Goal: Information Seeking & Learning: Learn about a topic

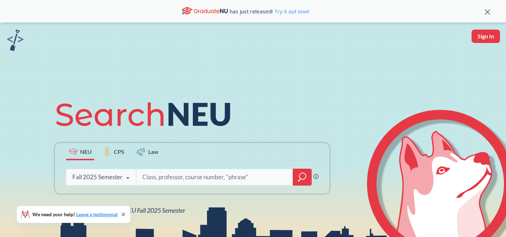
scroll to position [47, 0]
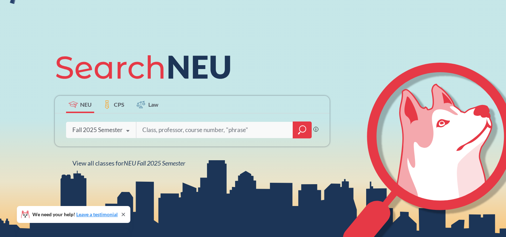
click at [304, 130] on icon "magnifying glass" at bounding box center [302, 130] width 8 height 10
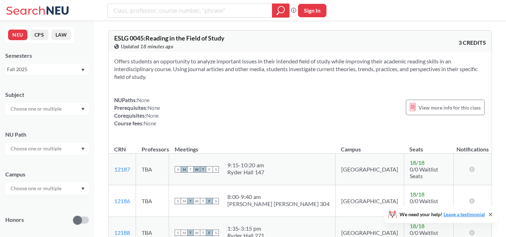
click at [66, 112] on div at bounding box center [47, 109] width 84 height 12
click at [55, 127] on p "Computer Science" at bounding box center [48, 128] width 79 height 7
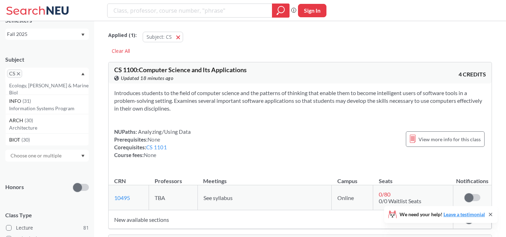
scroll to position [624, 0]
click at [40, 72] on input "text" at bounding box center [34, 76] width 21 height 8
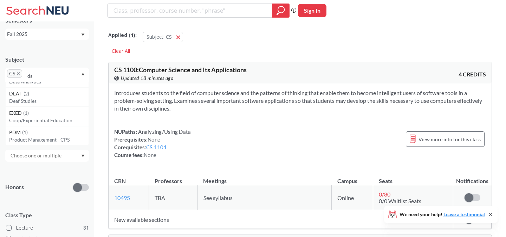
scroll to position [0, 0]
type input "ds"
click at [37, 94] on p "Data Science" at bounding box center [48, 95] width 79 height 7
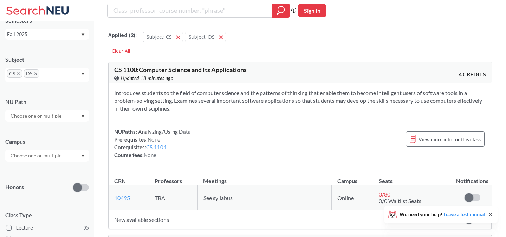
click at [39, 168] on div "Subject CS DS NU Path Campus Honors Class Type Lecture 95 Individual Instructio…" at bounding box center [47, 199] width 84 height 300
click at [41, 159] on input "text" at bounding box center [36, 155] width 59 height 8
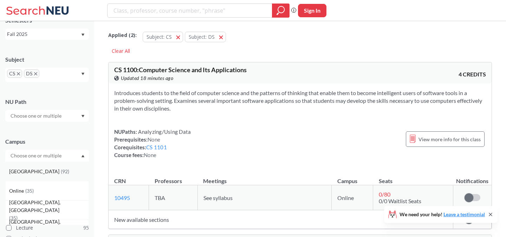
click at [35, 173] on div "[GEOGRAPHIC_DATA] ( 92 )" at bounding box center [48, 171] width 79 height 8
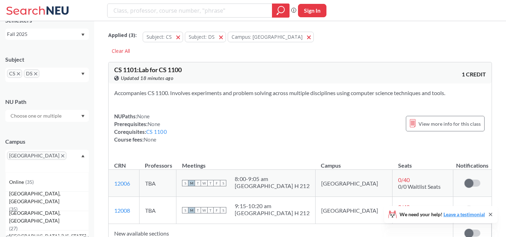
click at [52, 153] on div "[GEOGRAPHIC_DATA]" at bounding box center [47, 160] width 84 height 23
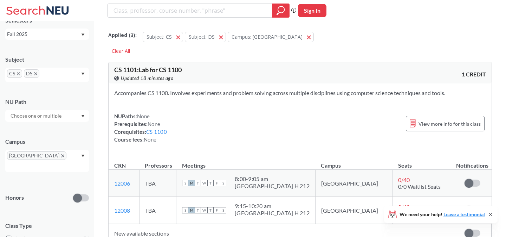
click at [28, 162] on input "text" at bounding box center [17, 166] width 21 height 8
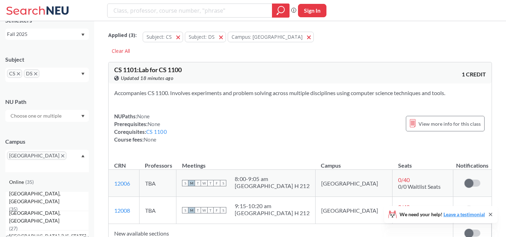
click at [45, 178] on div "Online ( 35 )" at bounding box center [48, 182] width 79 height 8
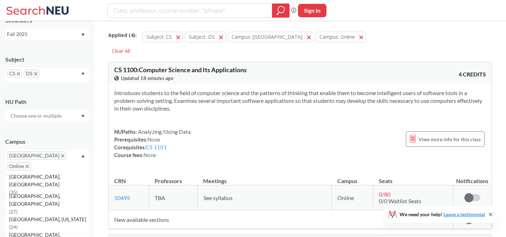
click at [57, 132] on div "Campus [GEOGRAPHIC_DATA] Online [GEOGRAPHIC_DATA], [GEOGRAPHIC_DATA] ( 35 ) [GE…" at bounding box center [47, 152] width 84 height 44
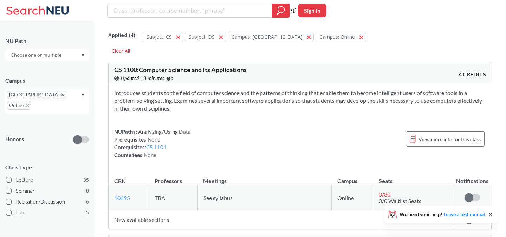
scroll to position [115, 0]
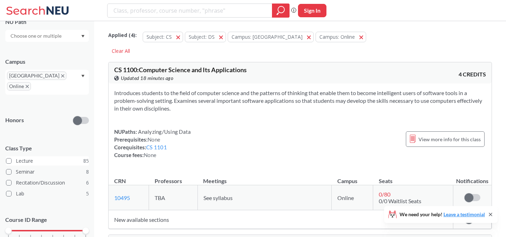
click at [22, 156] on label "Lecture 85" at bounding box center [47, 160] width 83 height 9
click at [21, 157] on input "Lecture 85" at bounding box center [19, 160] width 6 height 6
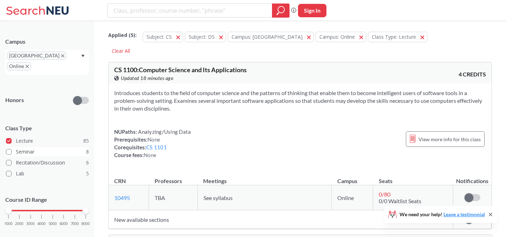
scroll to position [135, 0]
click at [20, 208] on div "1000 2000 3000 4000 5000 6000 7000 8000" at bounding box center [46, 210] width 77 height 5
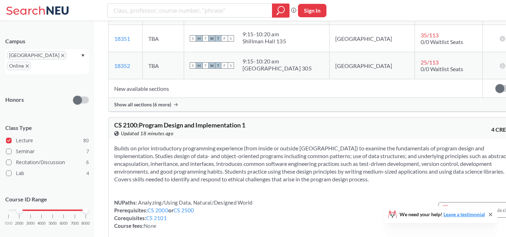
scroll to position [209, 0]
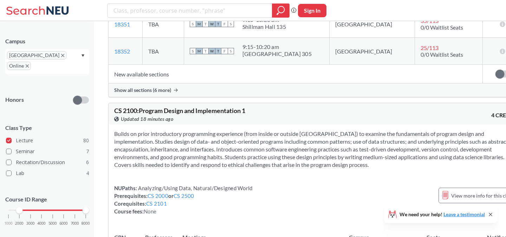
click at [490, 213] on icon at bounding box center [491, 214] width 6 height 6
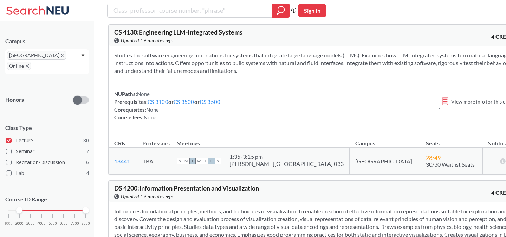
scroll to position [3626, 0]
click at [439, 100] on div "View more info for this class" at bounding box center [478, 100] width 79 height 15
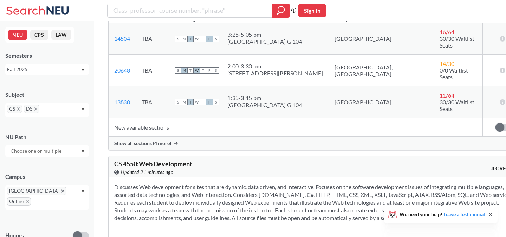
scroll to position [5643, 0]
